Goal: Task Accomplishment & Management: Complete application form

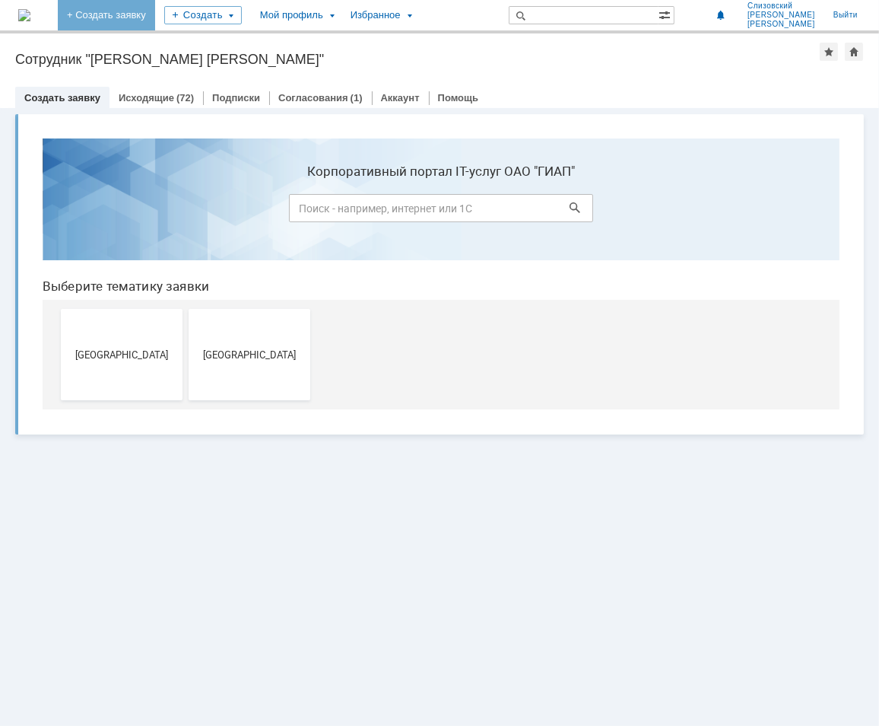
click at [155, 11] on link "+ Создать заявку" at bounding box center [106, 15] width 97 height 30
click at [243, 357] on span "[GEOGRAPHIC_DATA]" at bounding box center [249, 353] width 113 height 11
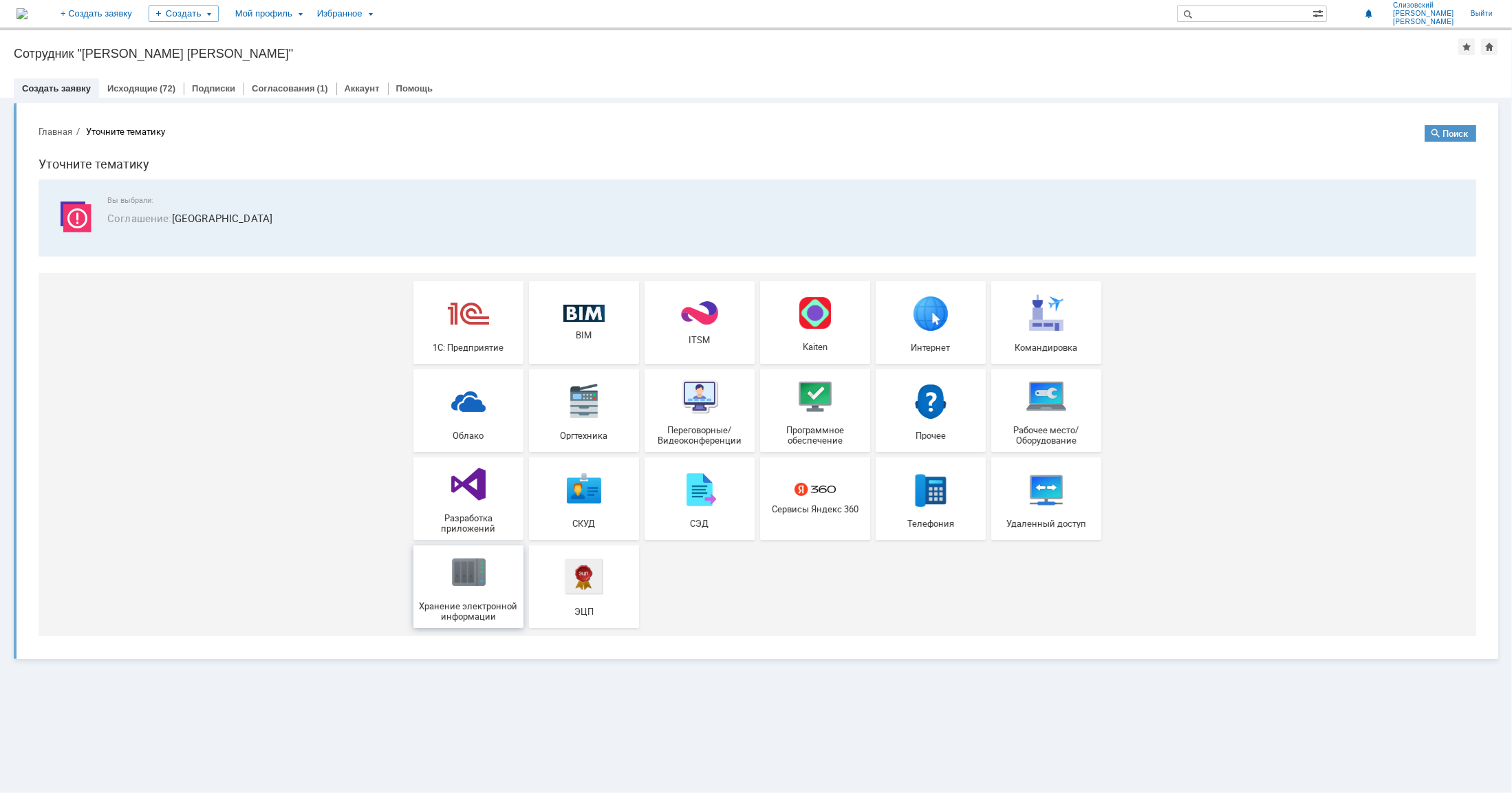
click at [445, 605] on span "Хранение электронной информации" at bounding box center [468, 610] width 102 height 21
click at [795, 401] on img at bounding box center [931, 401] width 42 height 42
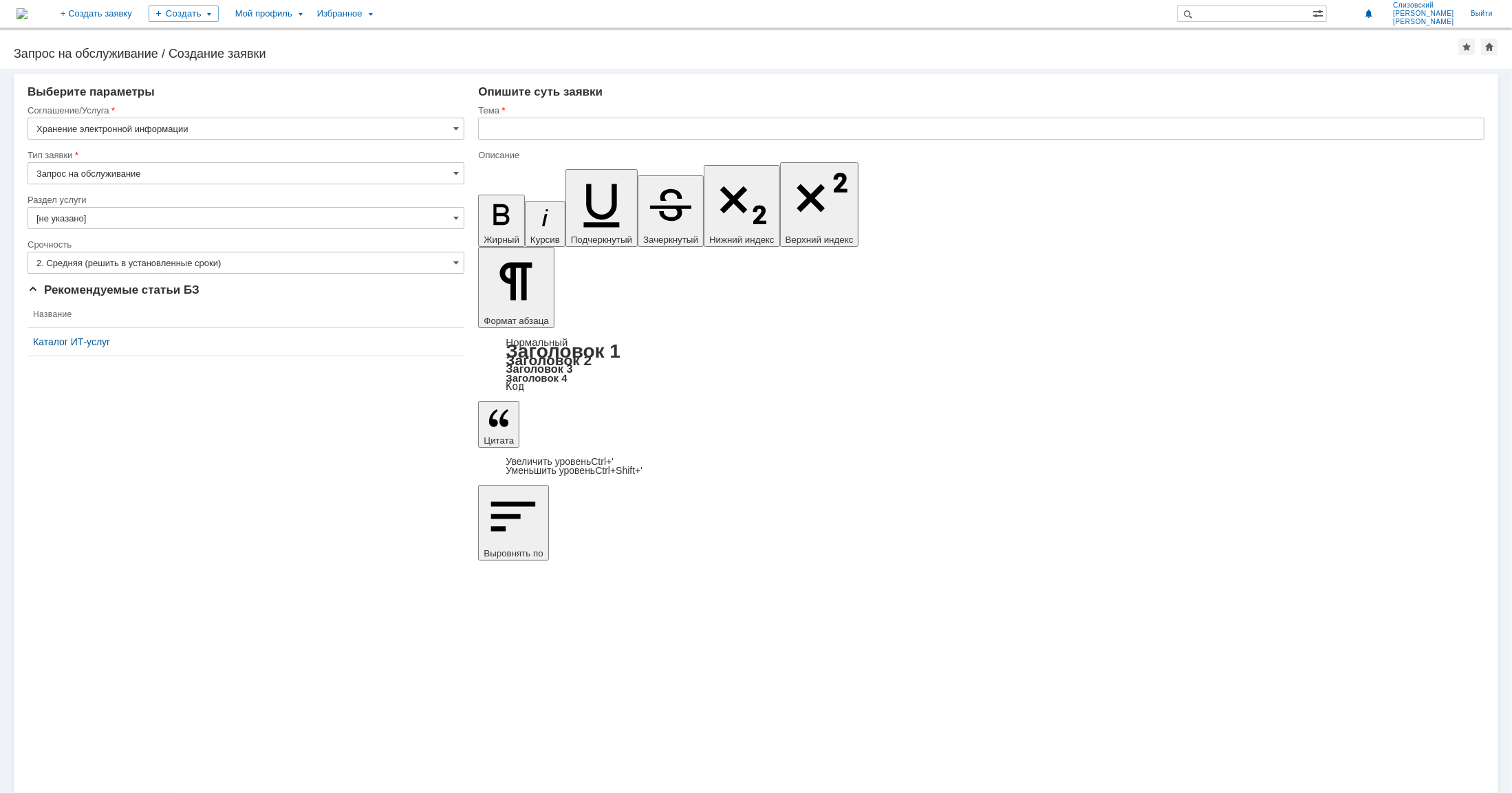
click at [143, 167] on input "Запрос на обслуживание" at bounding box center [245, 174] width 437 height 22
click at [83, 217] on span "Запрос на обслуживание" at bounding box center [245, 222] width 419 height 11
type input "Запрос на обслуживание"
click at [87, 212] on input "[не указано]" at bounding box center [245, 218] width 437 height 22
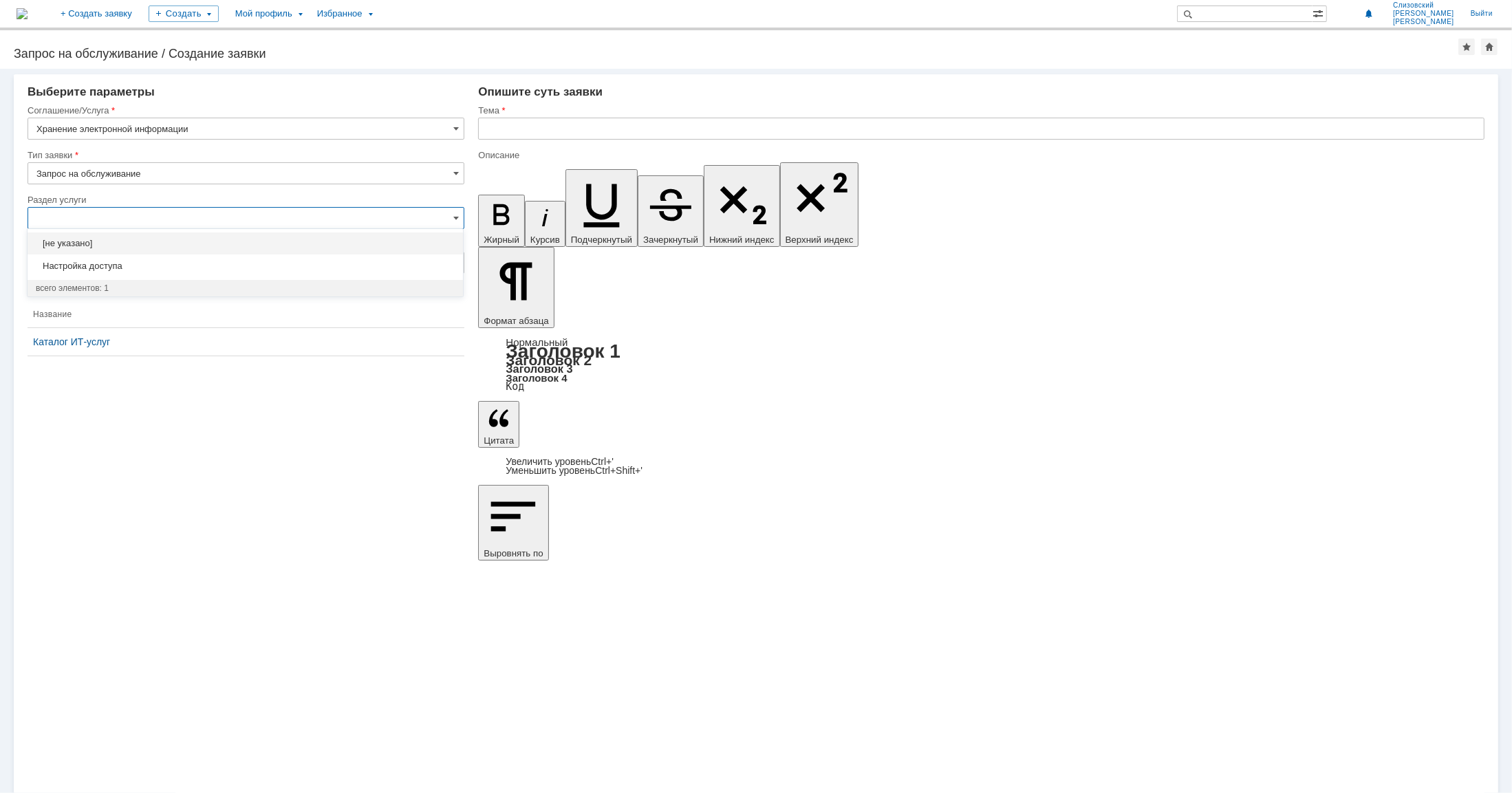
click at [109, 208] on input "text" at bounding box center [245, 218] width 437 height 22
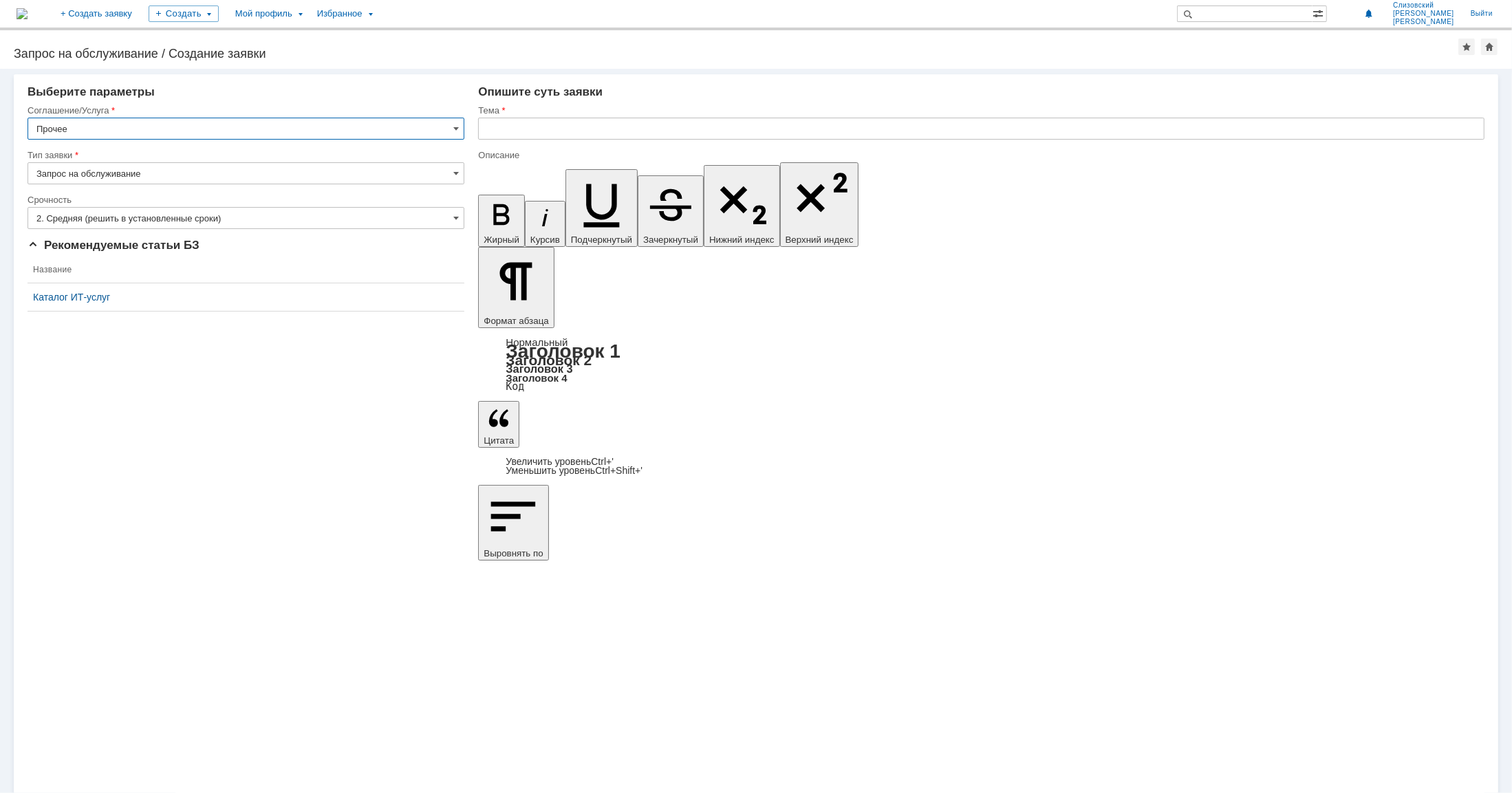
click at [131, 175] on input "Запрос на обслуживание" at bounding box center [245, 174] width 437 height 22
click at [130, 222] on span "Запрос на обслуживание" at bounding box center [245, 222] width 419 height 11
type input "Запрос на обслуживание"
click at [502, 119] on input "text" at bounding box center [981, 128] width 1006 height 22
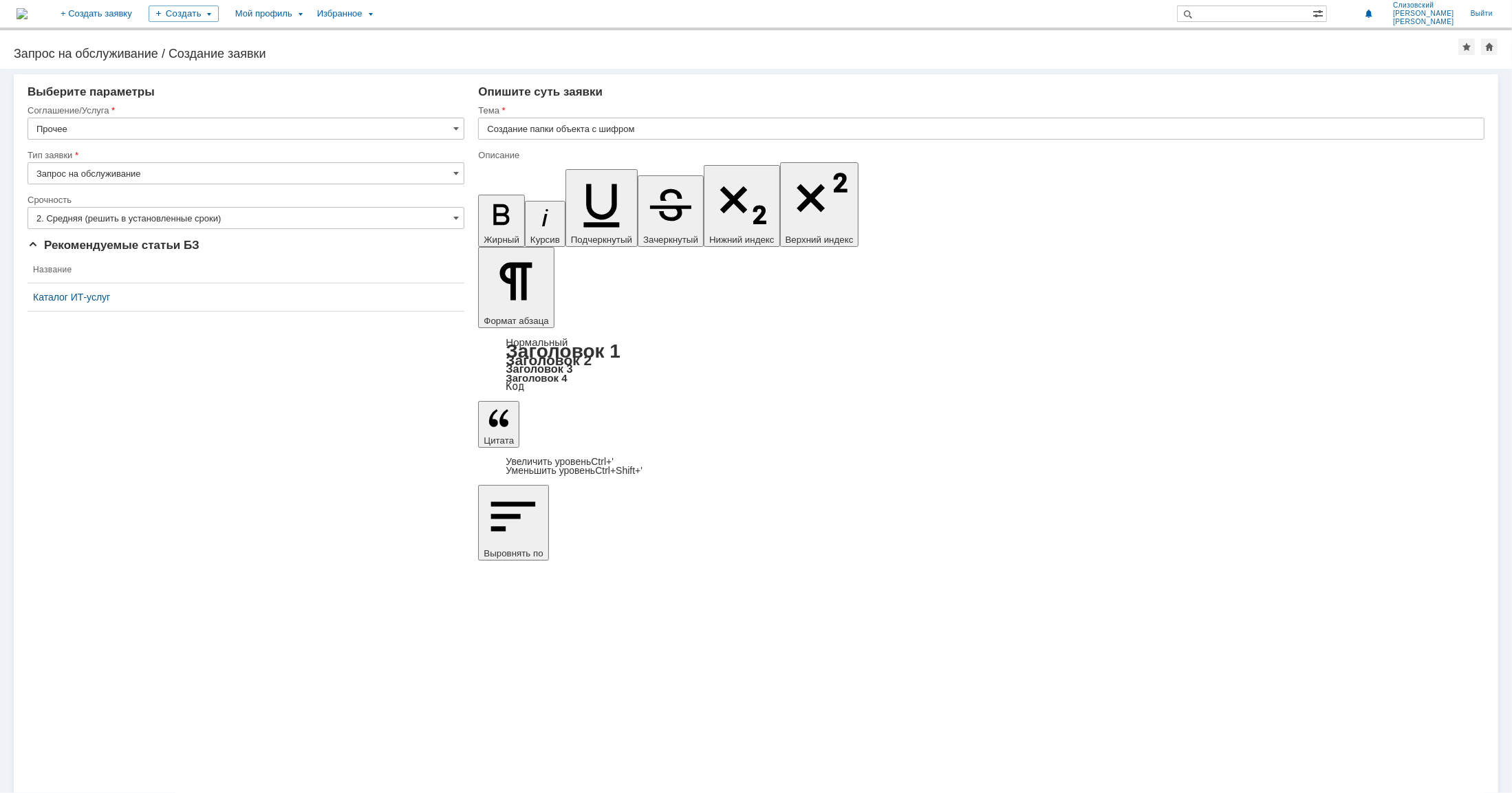
click at [671, 38] on div "Назад | Запрос на обслуживание / Создание заявки Запрос на обслуживание / Созда…" at bounding box center [756, 49] width 1512 height 39
click at [663, 125] on input "Создание папки объекта с шифром" at bounding box center [981, 128] width 1006 height 22
click at [665, 125] on input "Создание папки объекта с шифром" at bounding box center [981, 128] width 1006 height 22
click at [665, 127] on input "Создание папки объекта с шифром" at bounding box center [981, 128] width 1006 height 22
drag, startPoint x: 602, startPoint y: 127, endPoint x: 638, endPoint y: 125, distance: 36.1
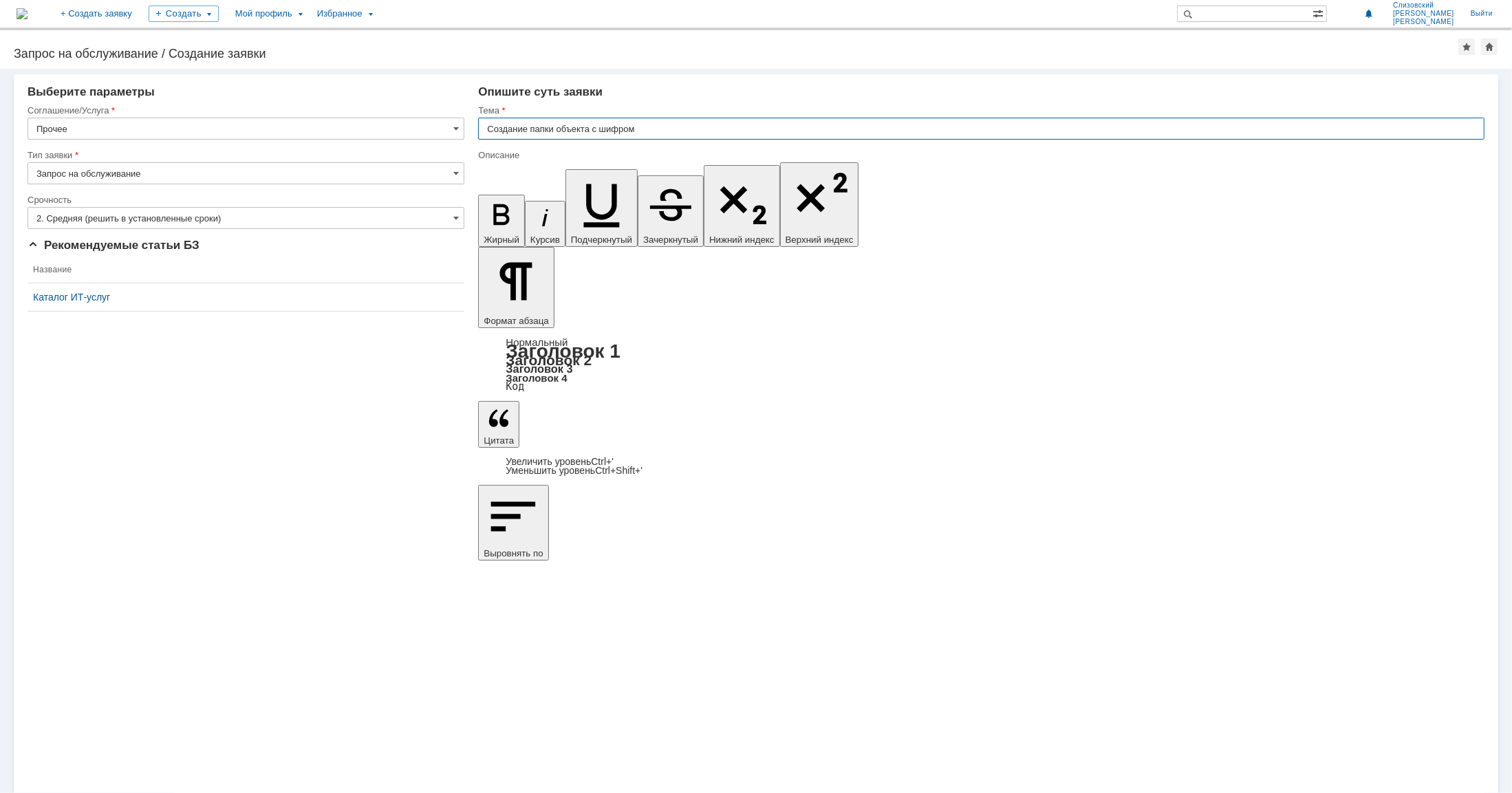
click at [638, 125] on input "Создание папки объекта с шифром" at bounding box center [981, 128] width 1006 height 22
paste input "33770.25.05_03"
click at [783, 131] on input "Создание папки объекта с именем "33770.25.05_03 КуйбышевАзот" at bounding box center [981, 128] width 1006 height 22
type input "Создание папки объекта с именем "33770.25.05_03 КуйбышевАзот""
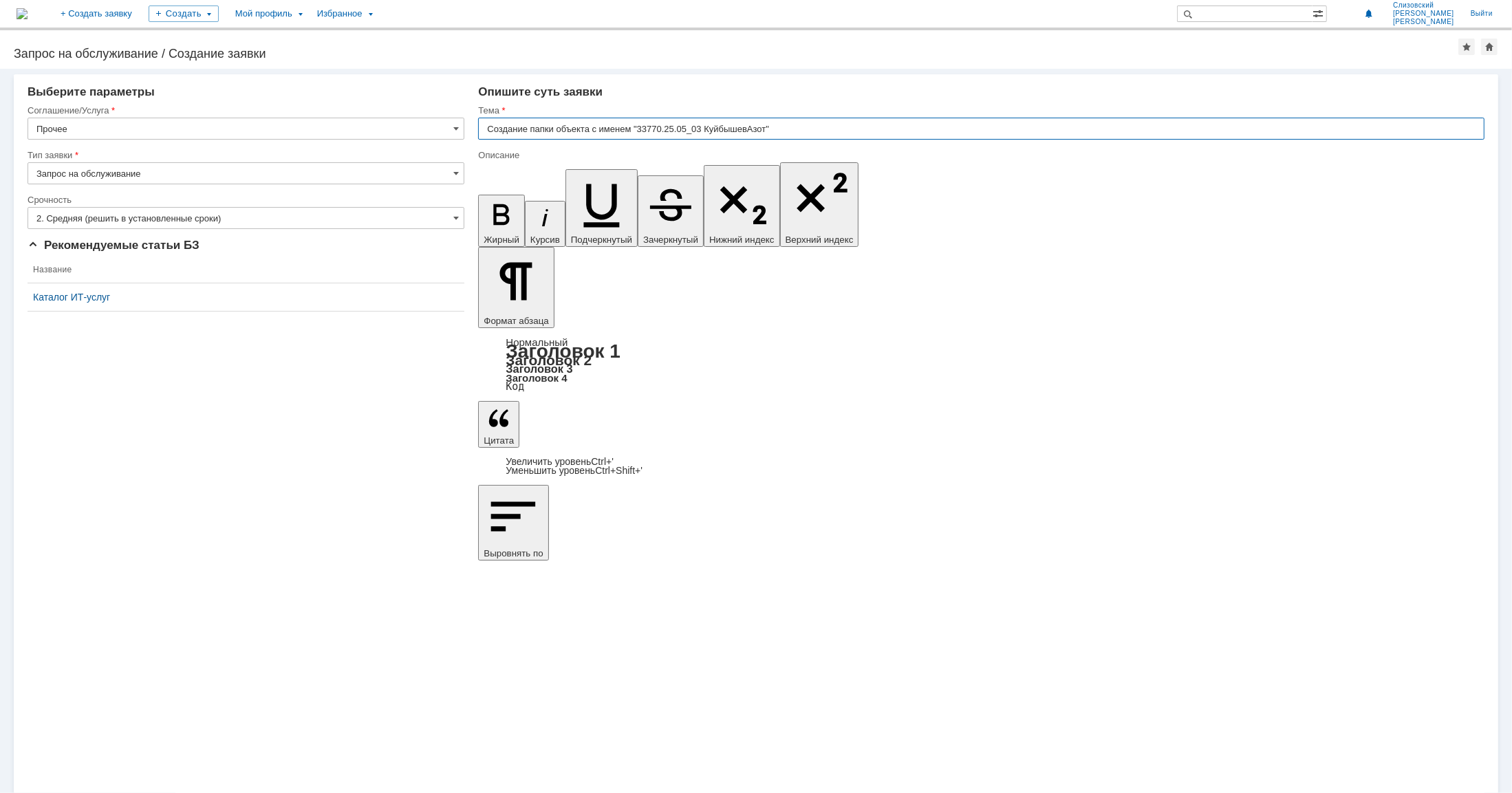
click at [789, 128] on input "Создание папки объекта с именем "33770.25.05_03 КуйбышевАзот"" at bounding box center [981, 128] width 1006 height 22
drag, startPoint x: 787, startPoint y: 129, endPoint x: 635, endPoint y: 119, distance: 152.3
click at [635, 119] on input "Создание папки объекта с именем "33770.25.05_03 КуйбышевАзот"" at bounding box center [981, 128] width 1006 height 22
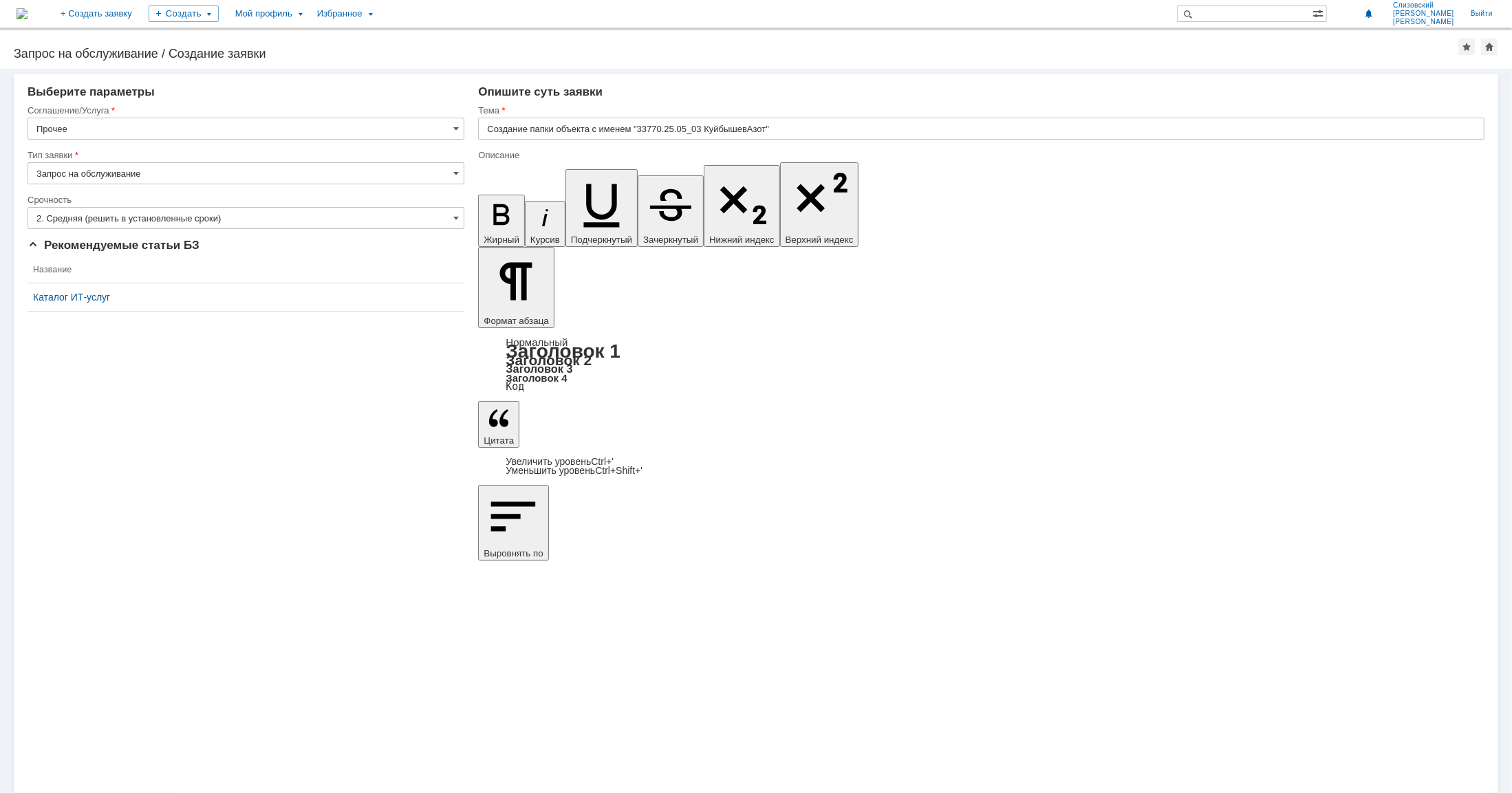
drag, startPoint x: 930, startPoint y: 5458, endPoint x: 919, endPoint y: 5465, distance: 13.0
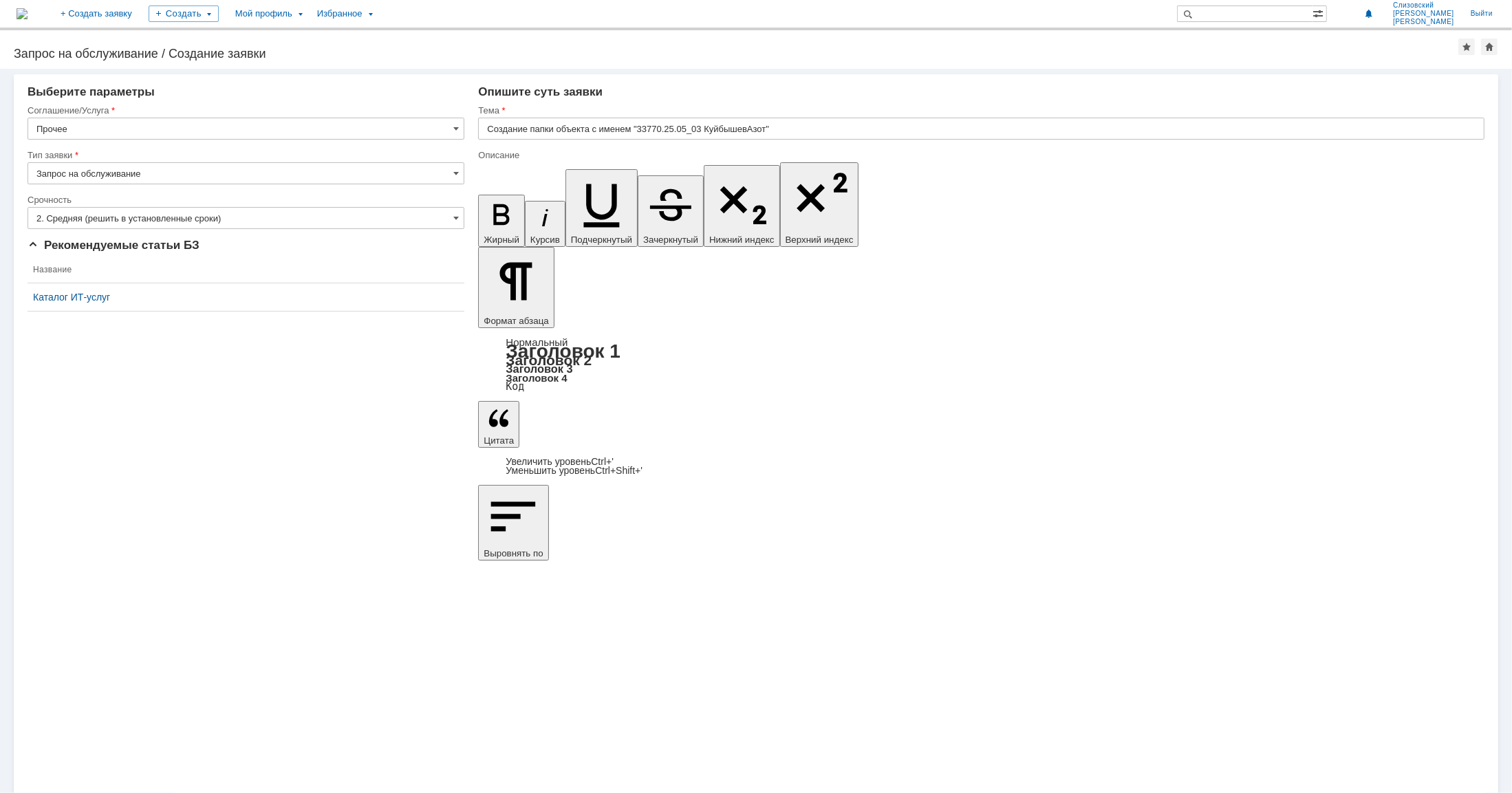
drag, startPoint x: 643, startPoint y: 5471, endPoint x: 493, endPoint y: 5469, distance: 150.0
